Goal: Use online tool/utility: Utilize a website feature to perform a specific function

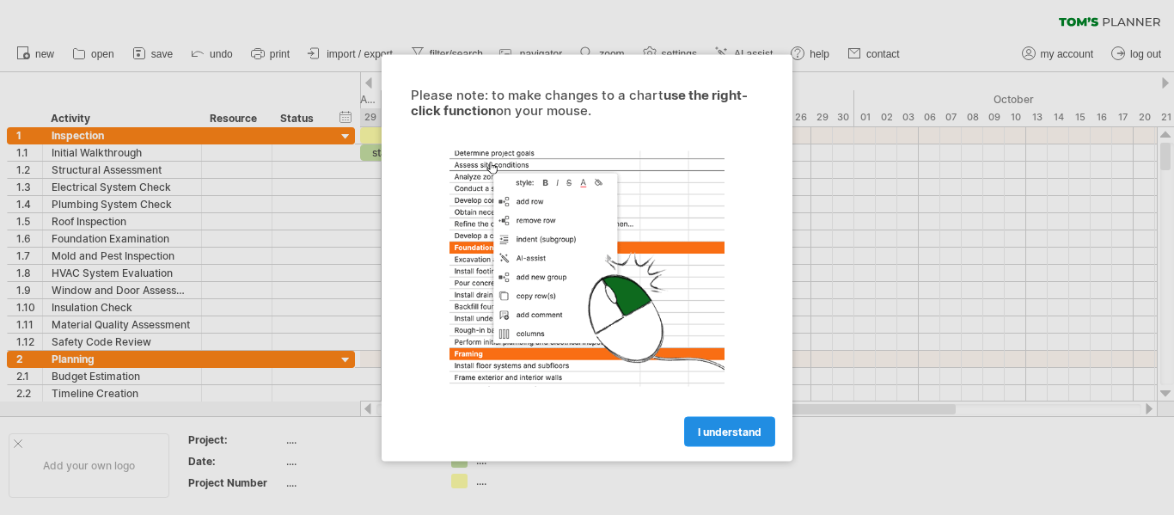
click at [737, 428] on span "I understand" at bounding box center [730, 431] width 64 height 13
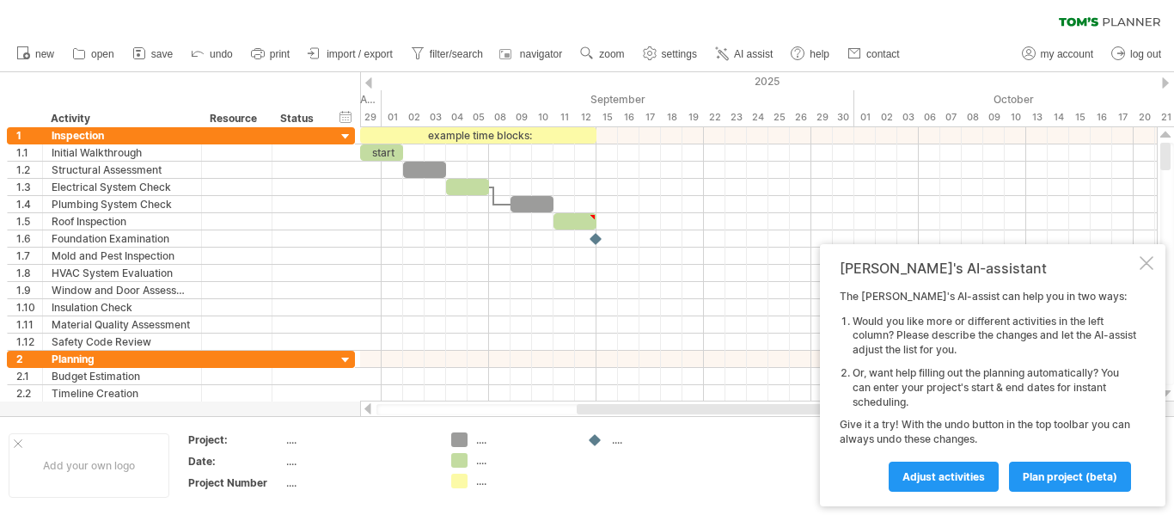
click at [931, 476] on span "Adjust activities" at bounding box center [944, 476] width 83 height 13
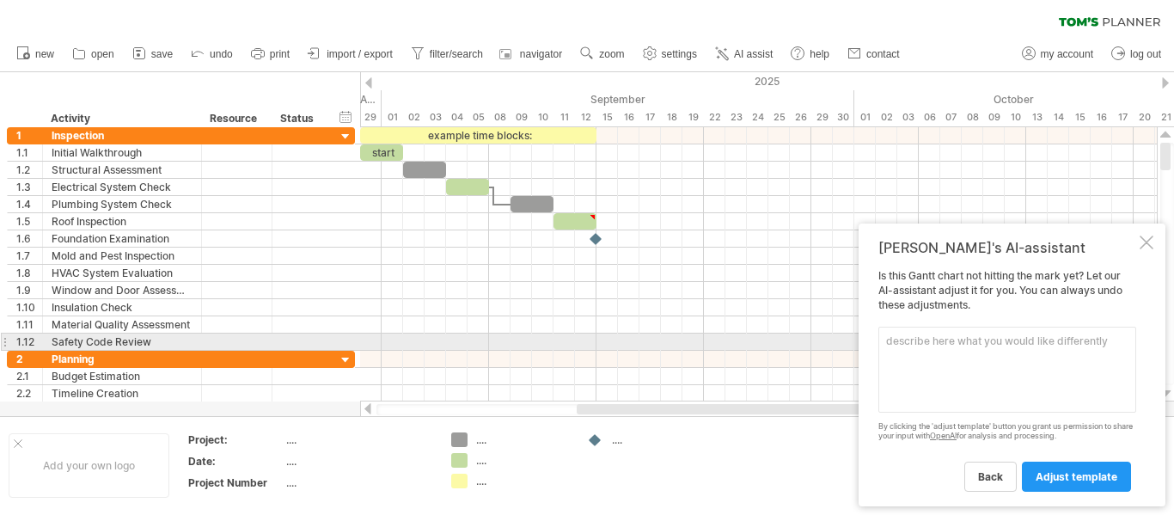
click at [883, 340] on textarea at bounding box center [1008, 370] width 258 height 86
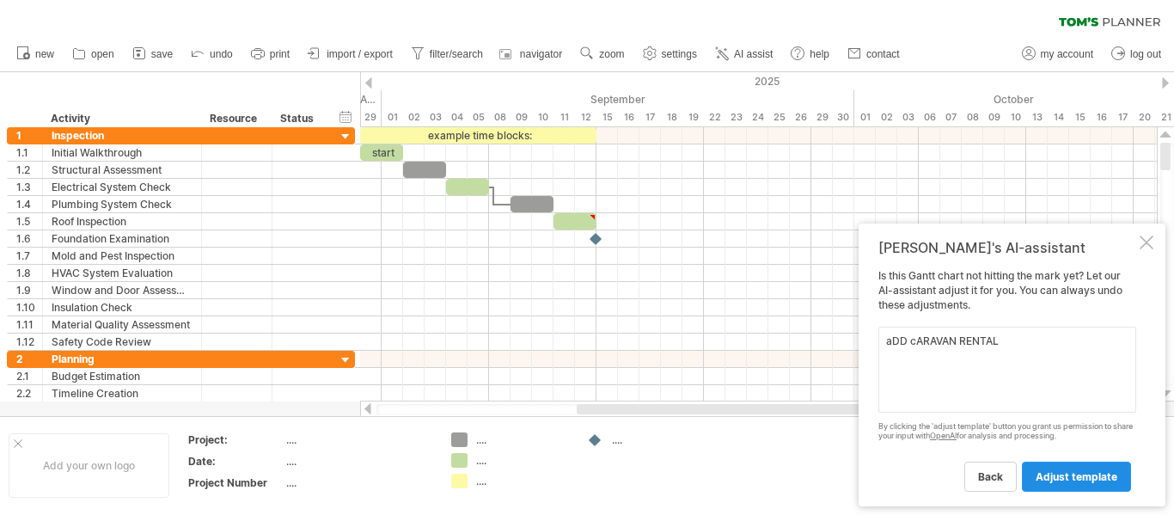
type textarea "aDD cARAVAN RENTAL"
click at [1097, 469] on link "adjust template" at bounding box center [1076, 477] width 109 height 30
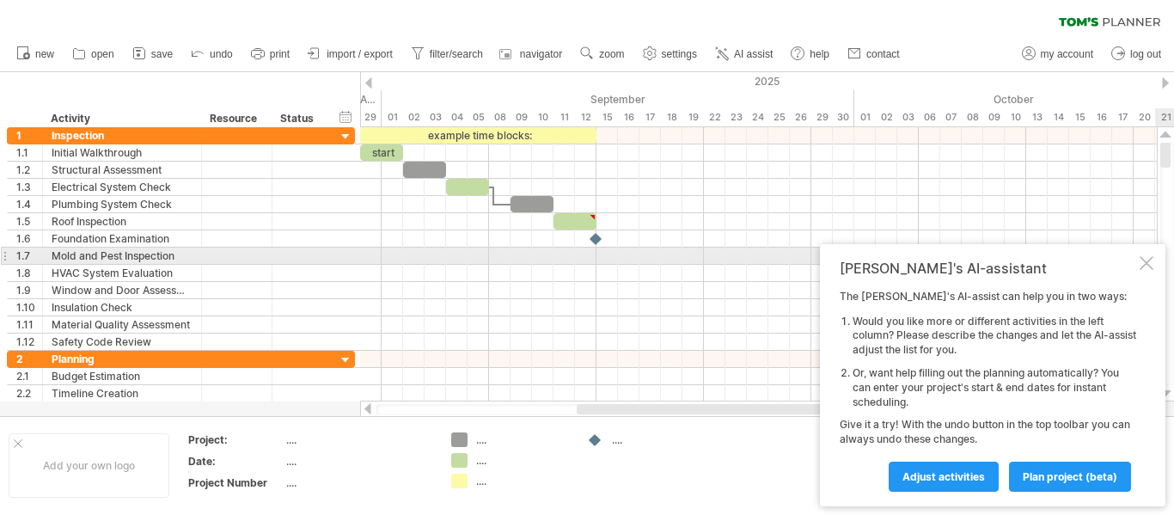
click at [1144, 256] on div at bounding box center [1147, 263] width 14 height 14
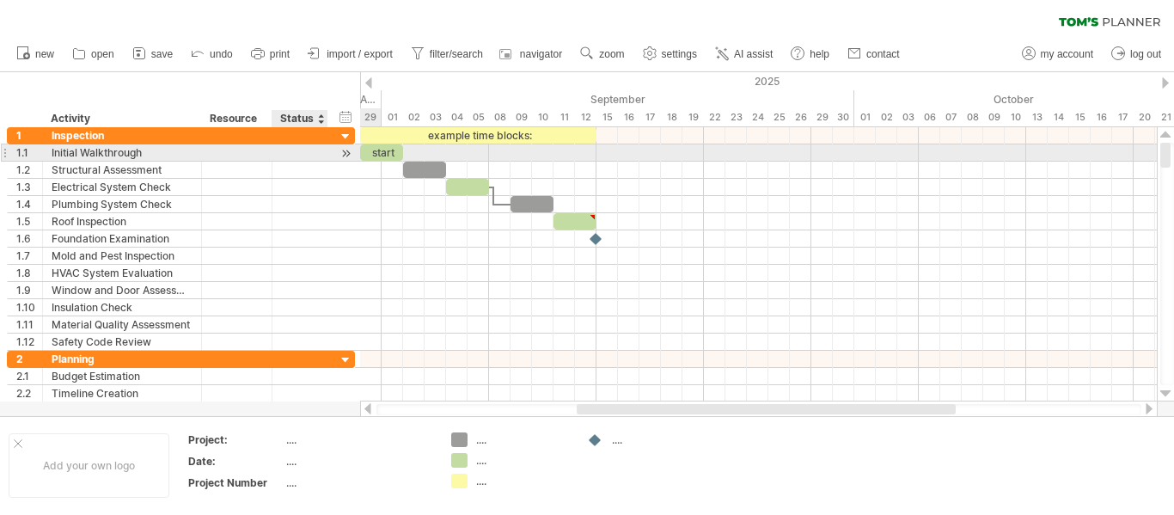
click at [345, 150] on div at bounding box center [346, 153] width 16 height 18
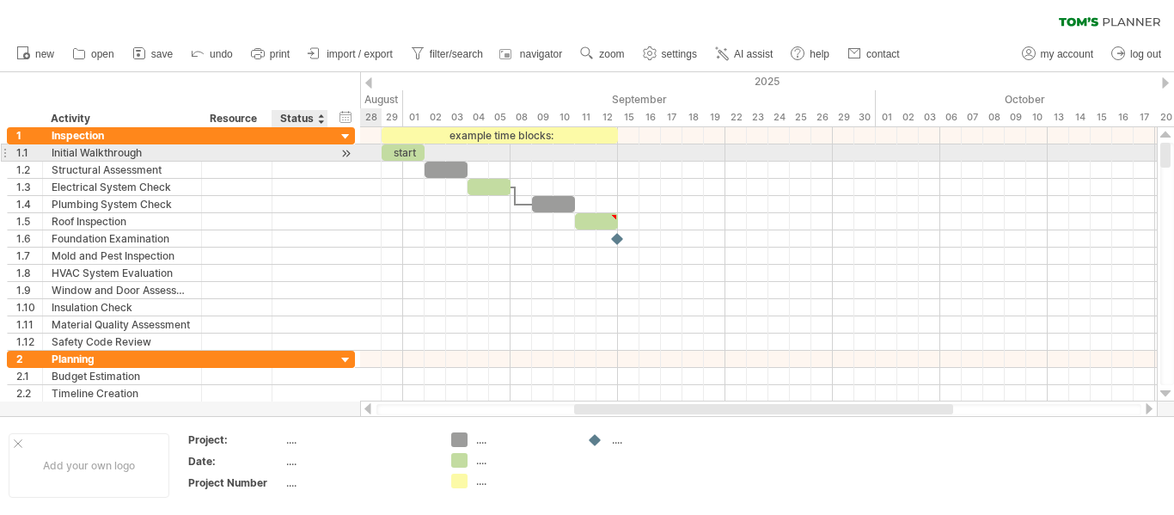
click at [345, 147] on div at bounding box center [346, 153] width 16 height 18
click at [340, 153] on div at bounding box center [346, 153] width 16 height 18
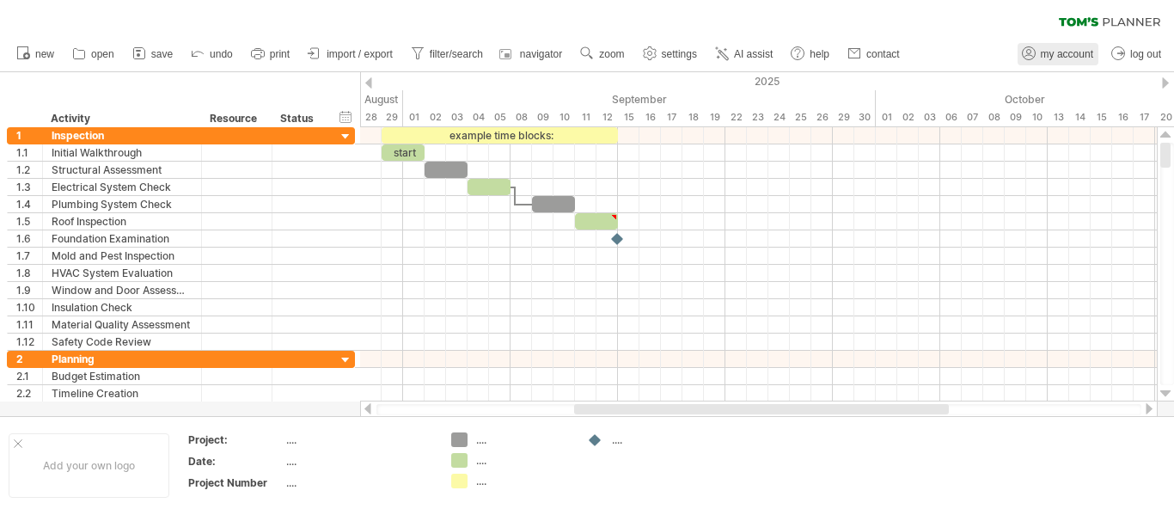
click at [1057, 49] on span "my account" at bounding box center [1067, 54] width 52 height 12
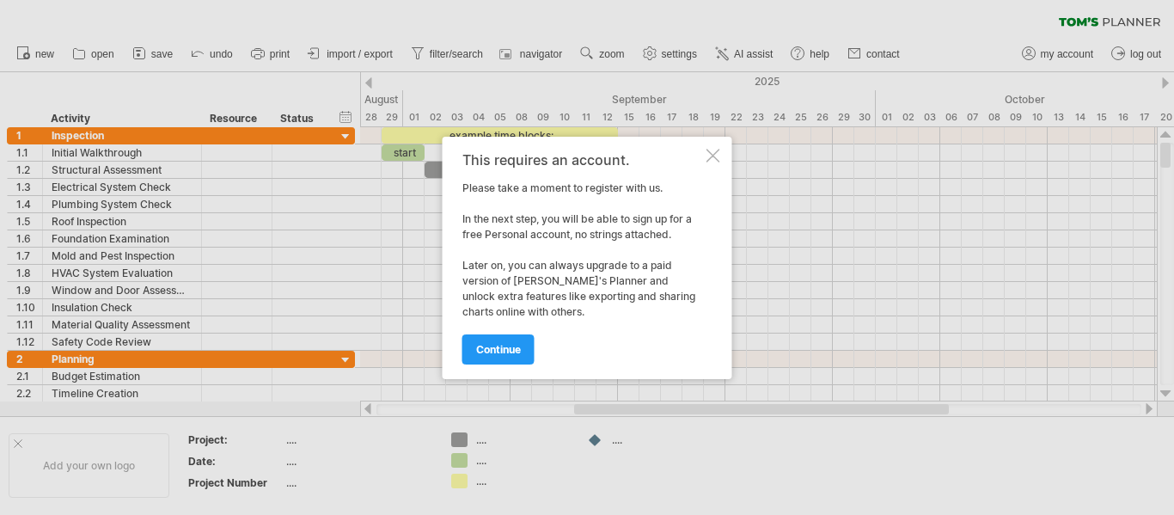
click at [712, 149] on div at bounding box center [714, 156] width 14 height 14
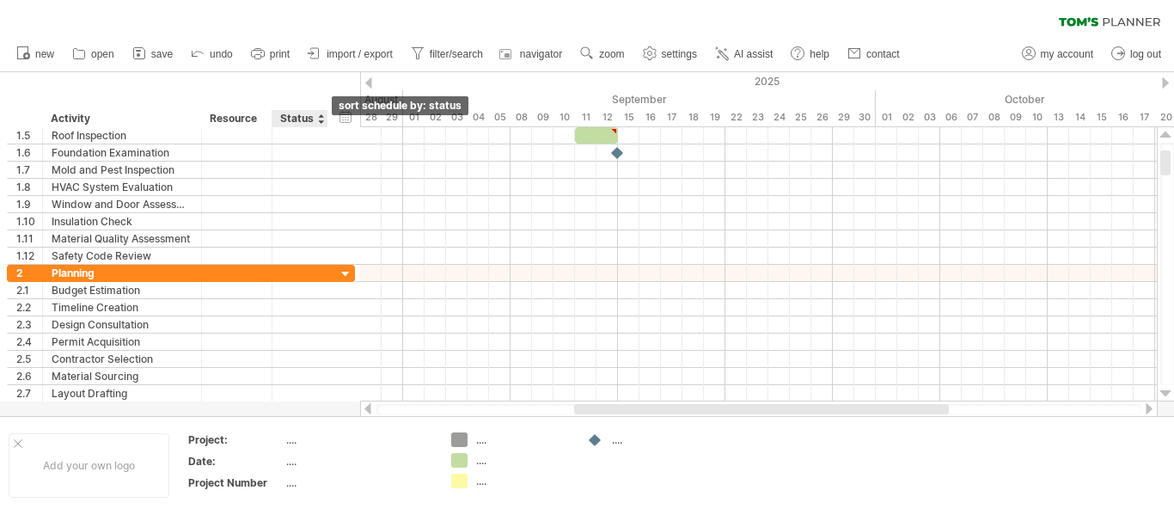
click at [320, 120] on div at bounding box center [320, 118] width 7 height 17
click at [236, 117] on div "Resource" at bounding box center [236, 118] width 52 height 17
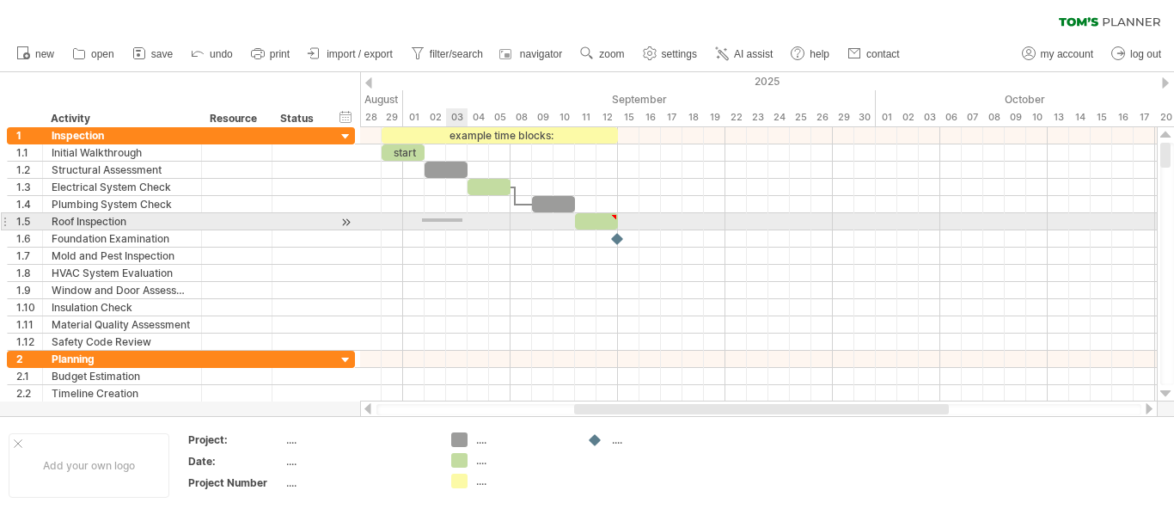
drag, startPoint x: 422, startPoint y: 222, endPoint x: 463, endPoint y: 218, distance: 40.6
click at [463, 218] on div at bounding box center [758, 221] width 797 height 17
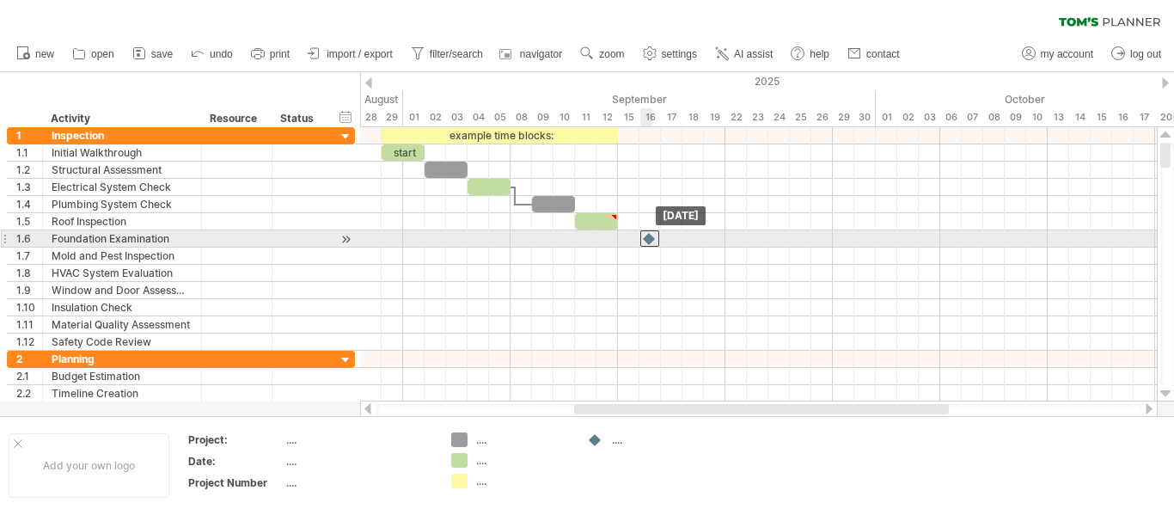
drag, startPoint x: 624, startPoint y: 241, endPoint x: 659, endPoint y: 241, distance: 34.4
click at [659, 241] on div at bounding box center [650, 238] width 19 height 16
click at [632, 236] on div at bounding box center [758, 238] width 797 height 17
click at [653, 237] on div at bounding box center [650, 238] width 19 height 16
click at [665, 236] on div at bounding box center [758, 238] width 797 height 17
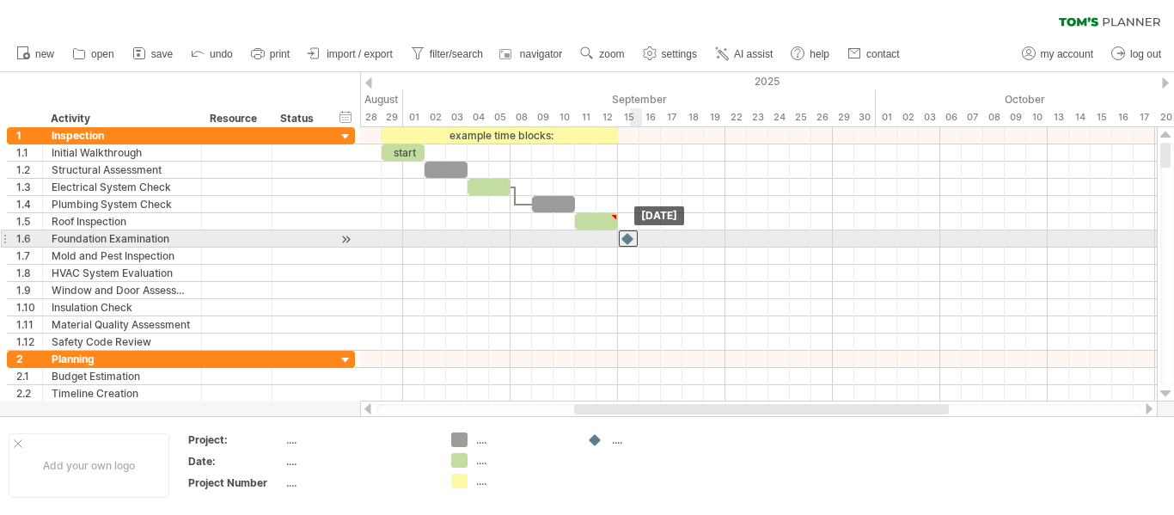
drag, startPoint x: 646, startPoint y: 232, endPoint x: 628, endPoint y: 233, distance: 17.2
click at [628, 233] on div at bounding box center [628, 238] width 19 height 16
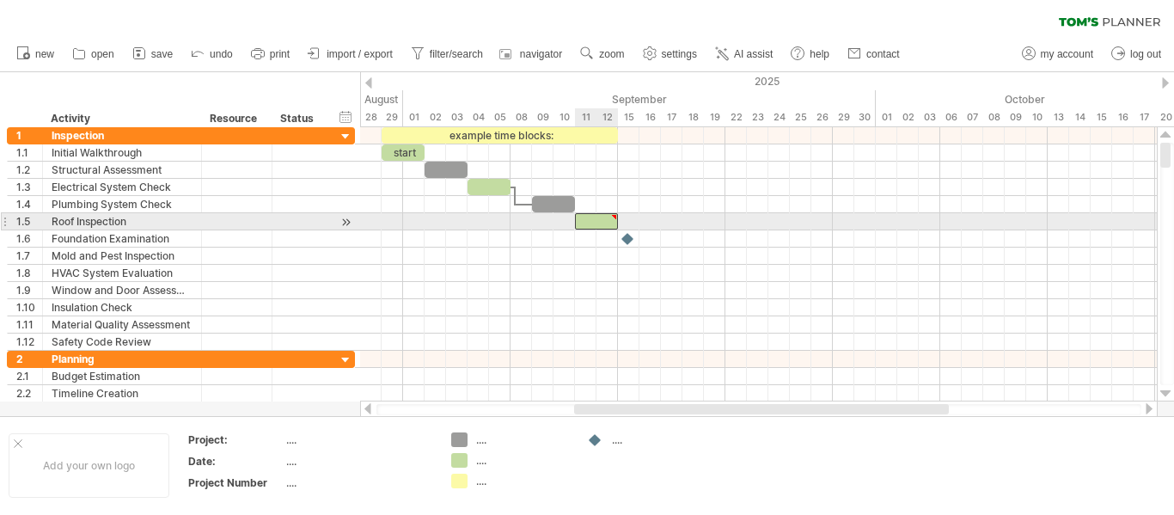
click at [594, 221] on div at bounding box center [596, 221] width 43 height 16
